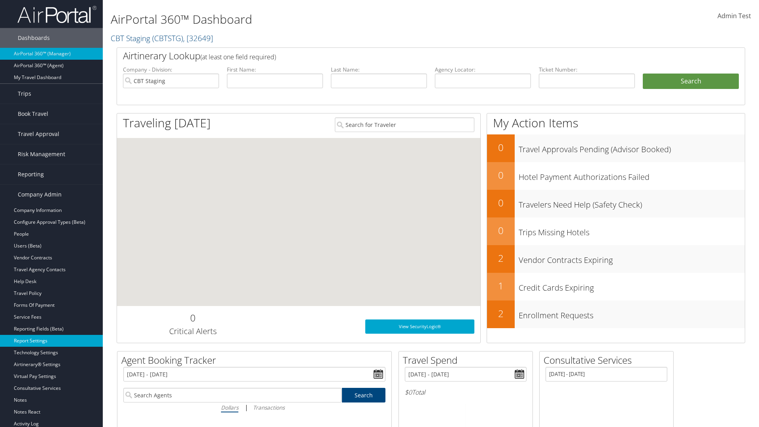
click at [51, 341] on link "Report Settings" at bounding box center [51, 341] width 103 height 12
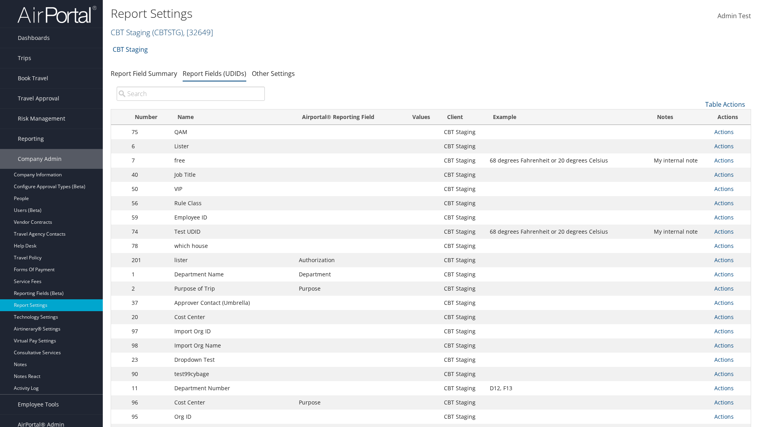
click at [130, 32] on link "CBT Staging ( CBTSTG ) , [ 32649 ]" at bounding box center [162, 32] width 102 height 11
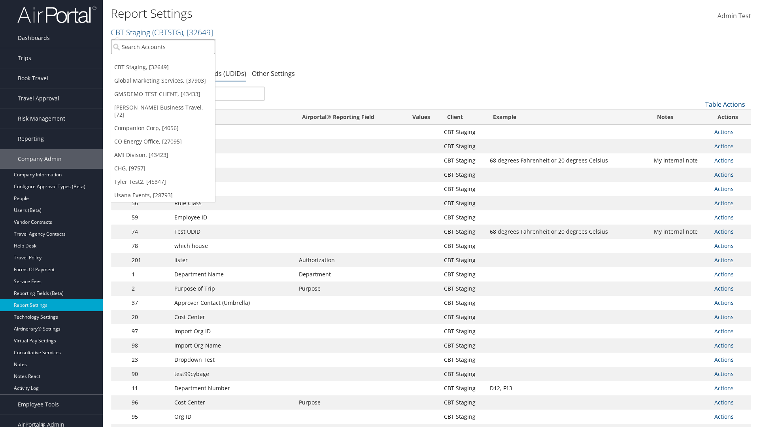
click at [163, 47] on input "search" at bounding box center [163, 47] width 104 height 15
type input "Global Marketing Services"
click at [170, 61] on div "Global Marketing Services (301946), [37903]" at bounding box center [170, 61] width 127 height 7
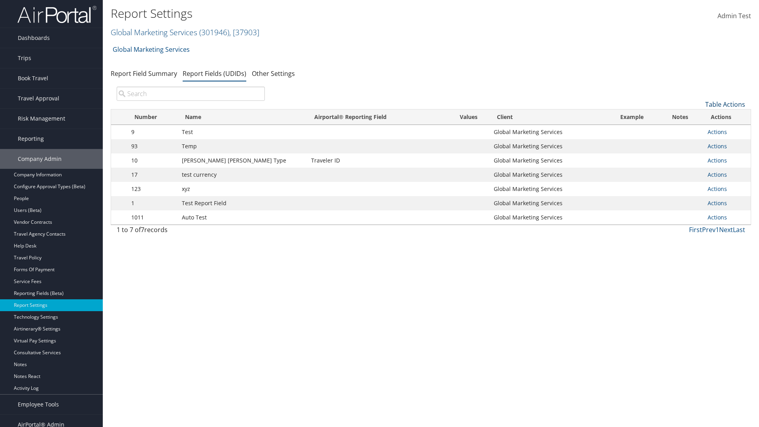
click at [725, 104] on link "Table Actions" at bounding box center [725, 104] width 40 height 9
click at [698, 117] on link "New Record" at bounding box center [699, 116] width 104 height 13
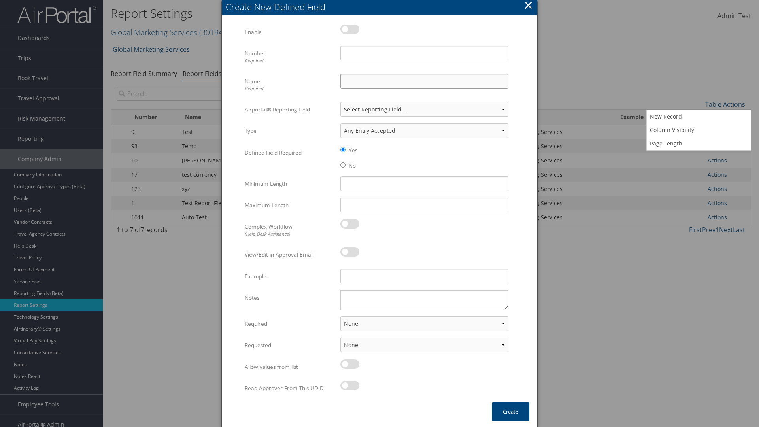
click at [424, 81] on input "Name Required" at bounding box center [424, 81] width 168 height 15
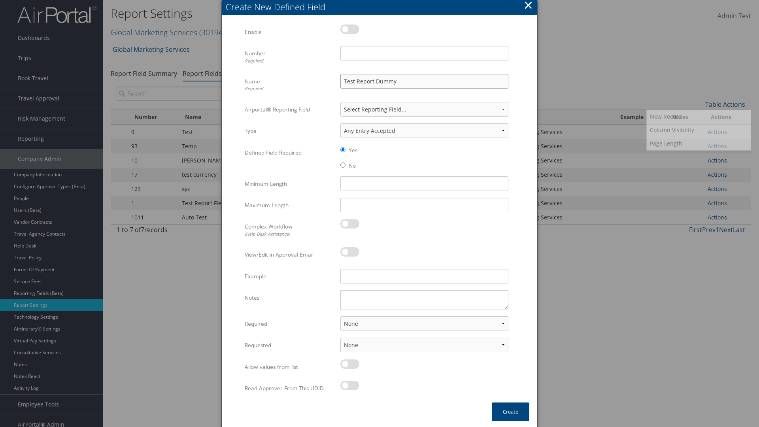
type input "Test Report Dummy"
click at [424, 53] on input "Number Required" at bounding box center [424, 53] width 168 height 15
type input "1"
click at [510, 411] on button "Create" at bounding box center [511, 411] width 38 height 19
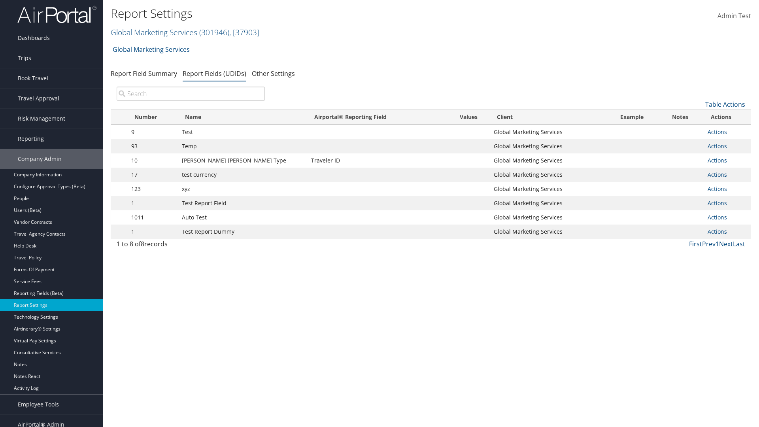
click at [725, 232] on td "Actions Update Report Field Values Upload Report Field Values Edit Delete" at bounding box center [727, 232] width 47 height 14
